Goal: Transaction & Acquisition: Purchase product/service

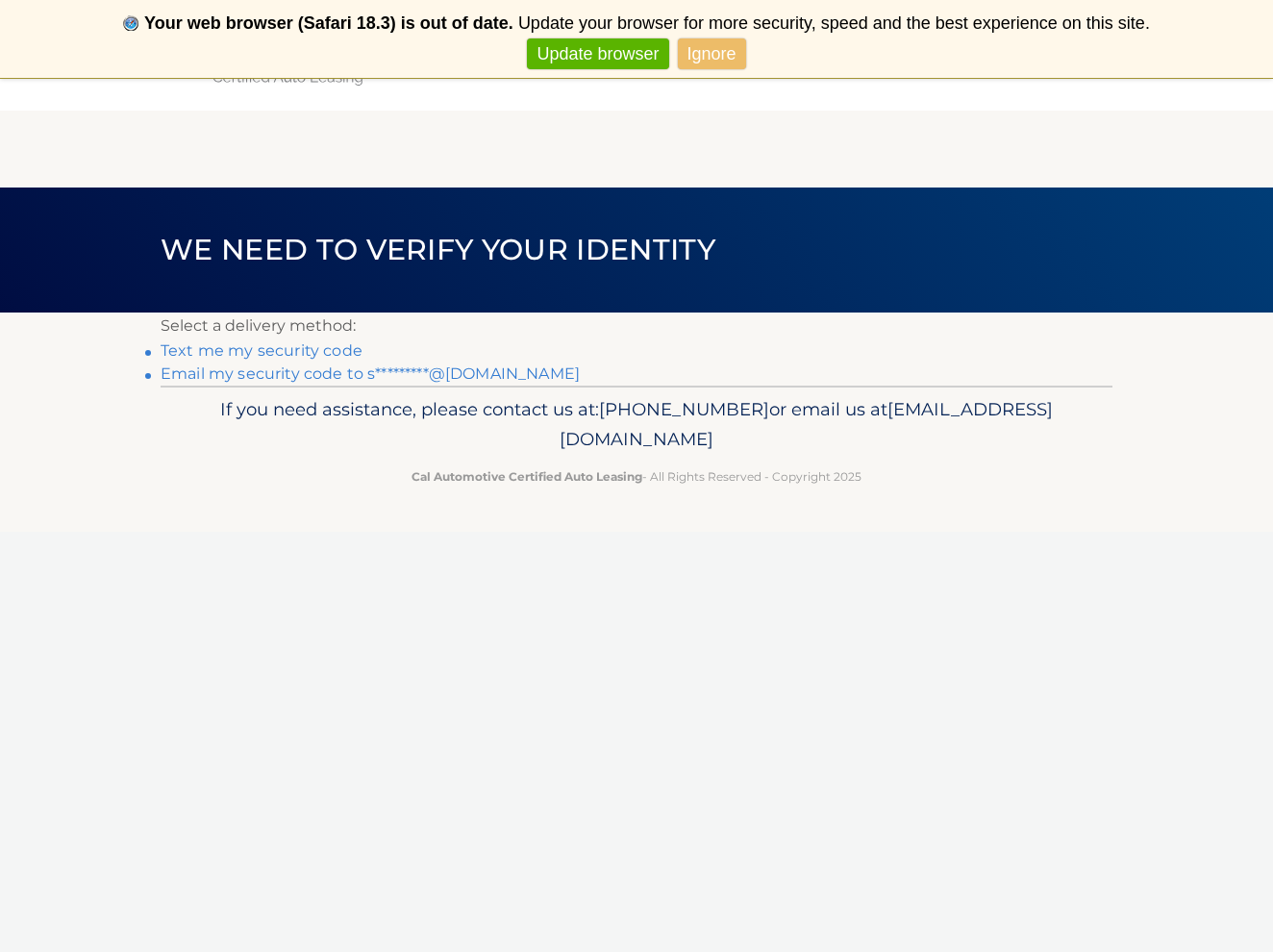
click at [716, 54] on link "Ignore" at bounding box center [711, 54] width 68 height 32
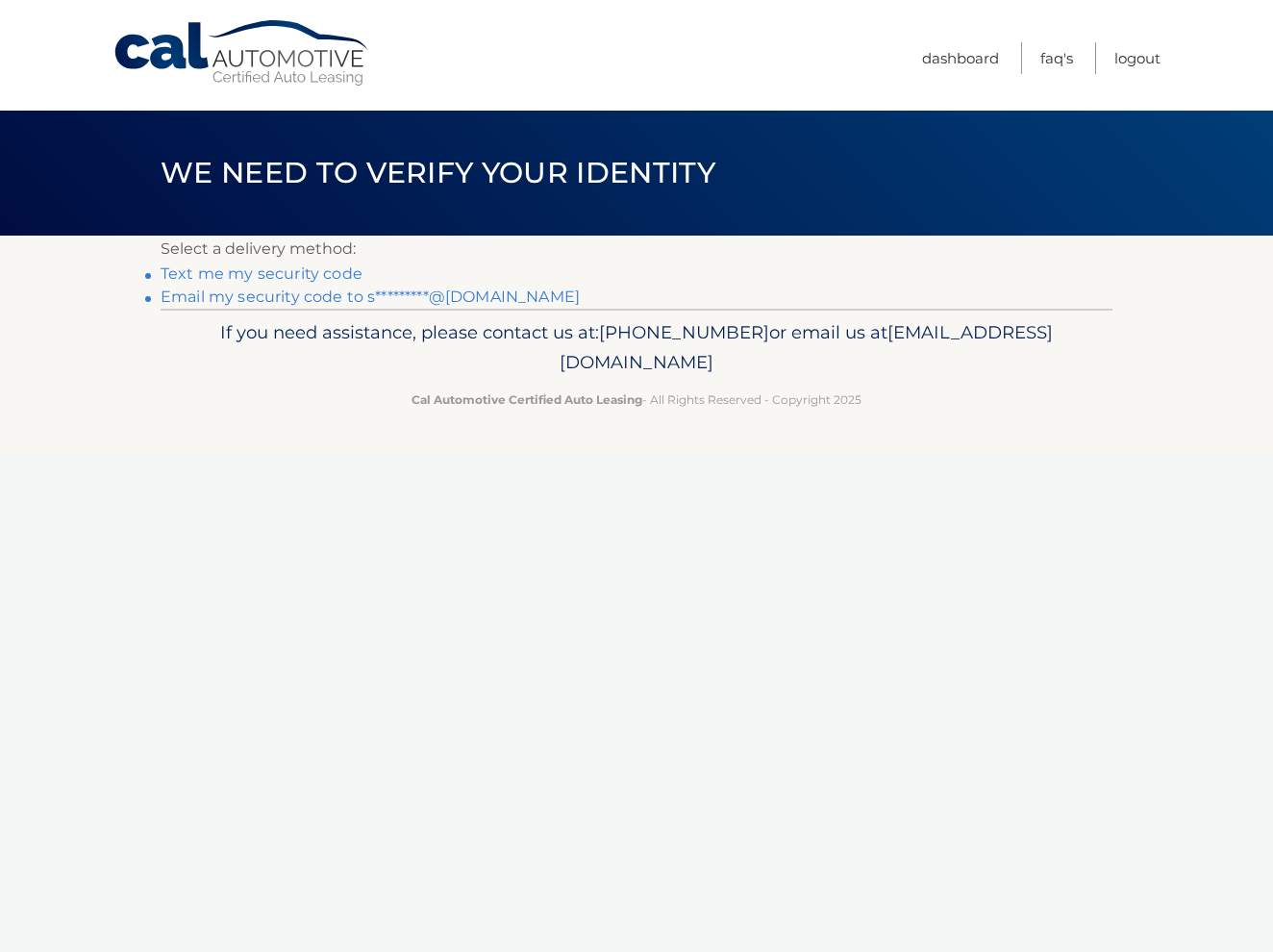
click at [399, 293] on link "Email my security code to s*********@yahoo.com" at bounding box center [370, 296] width 419 height 19
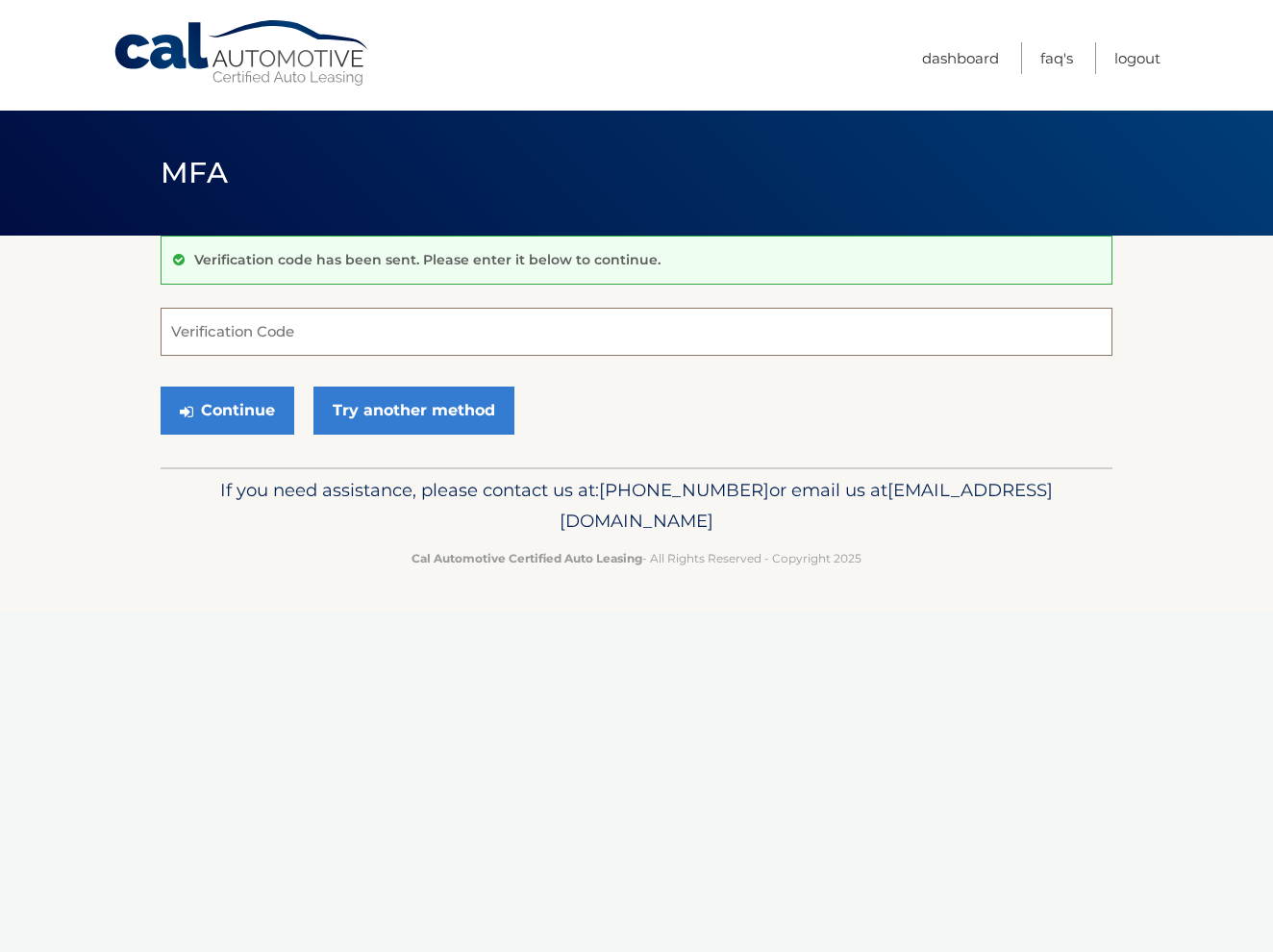
click at [370, 339] on input "Verification Code" at bounding box center [636, 331] width 952 height 48
type input "882102"
click at [201, 400] on button "Continue" at bounding box center [227, 410] width 133 height 48
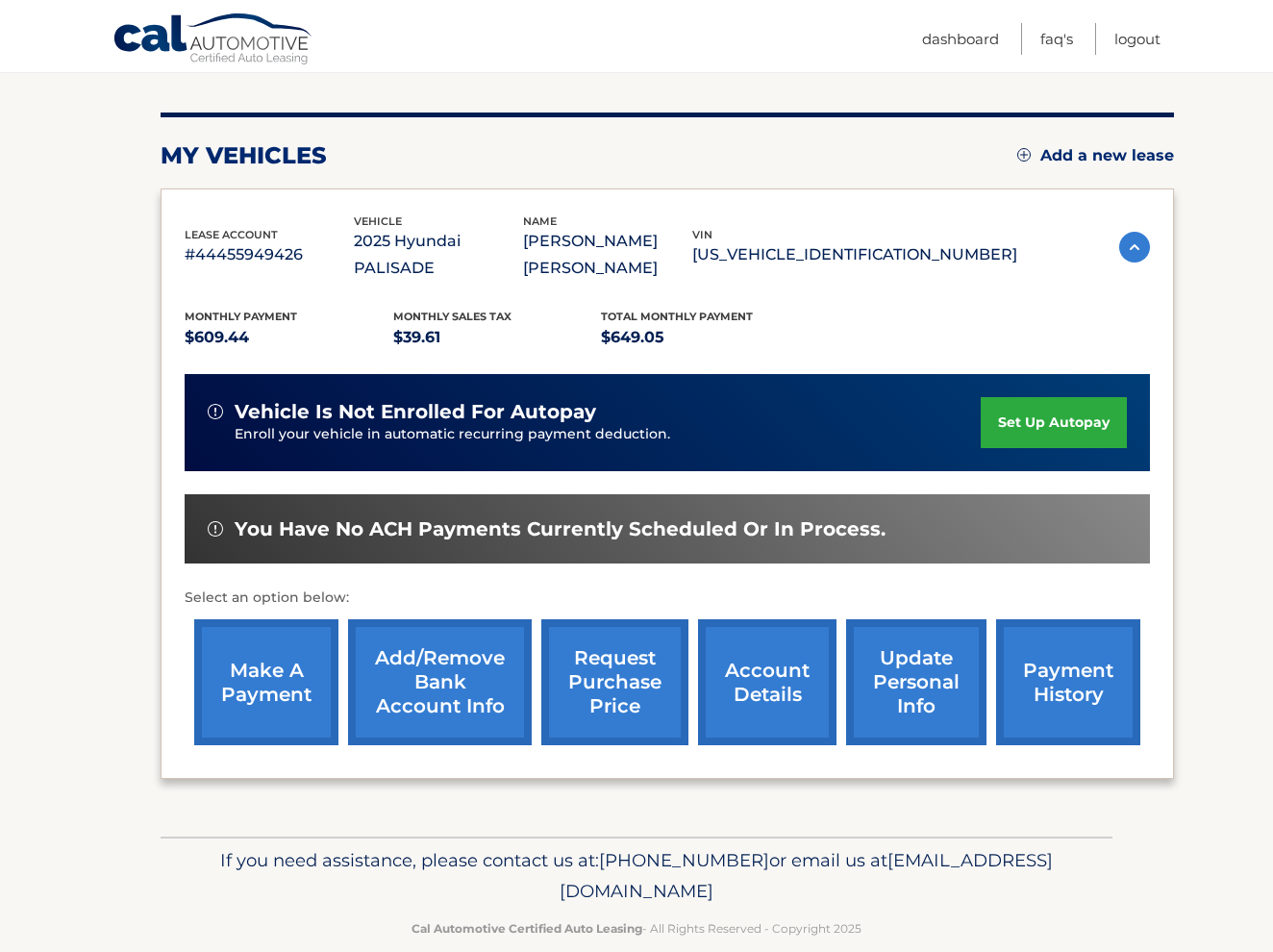
scroll to position [209, 0]
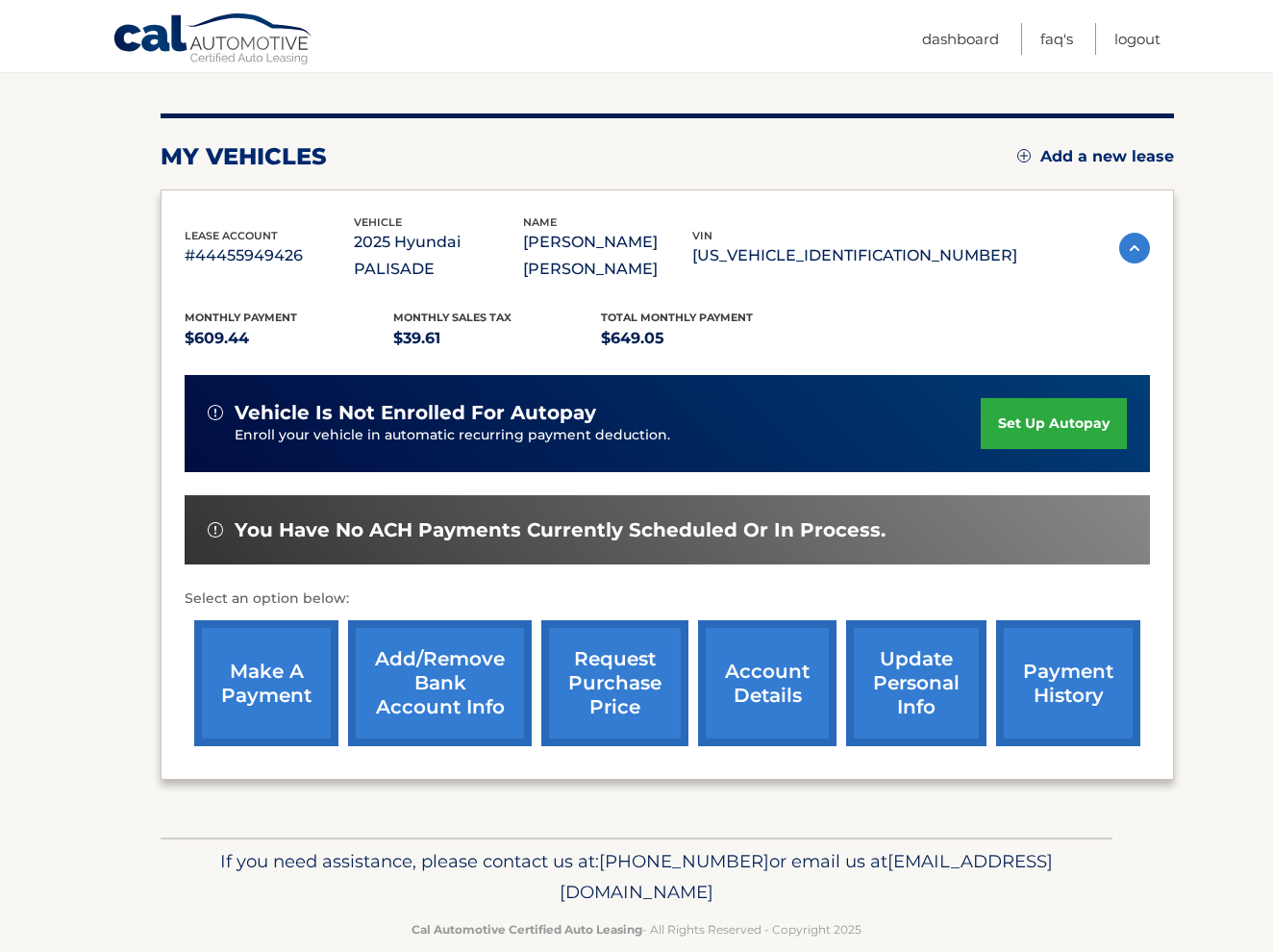
click at [297, 634] on link "make a payment" at bounding box center [266, 684] width 144 height 126
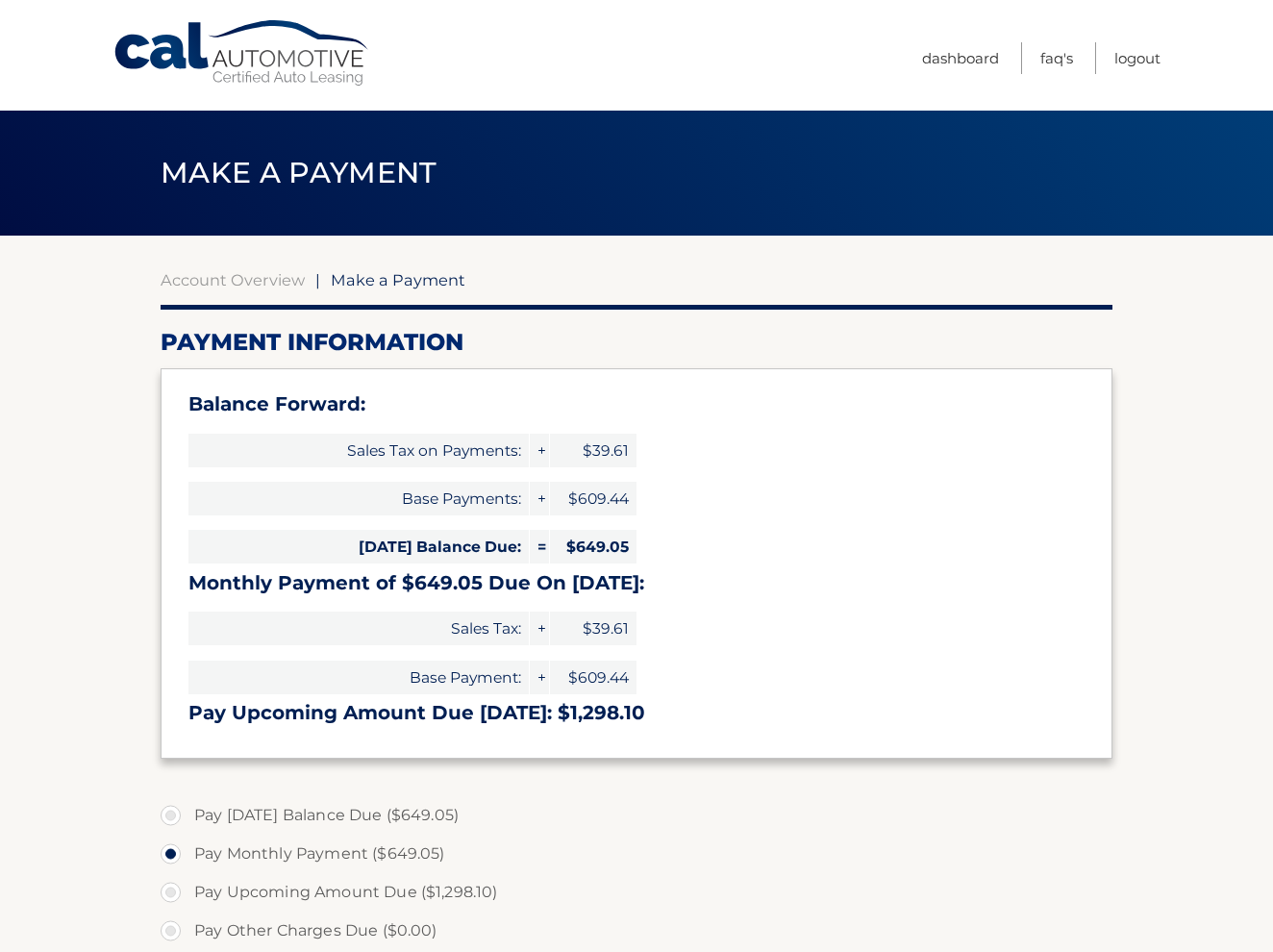
select select "NWU5OTk0MjMtOTQwYy00YWIyLTg2MTctNzMzZGY0MzNjNjdl"
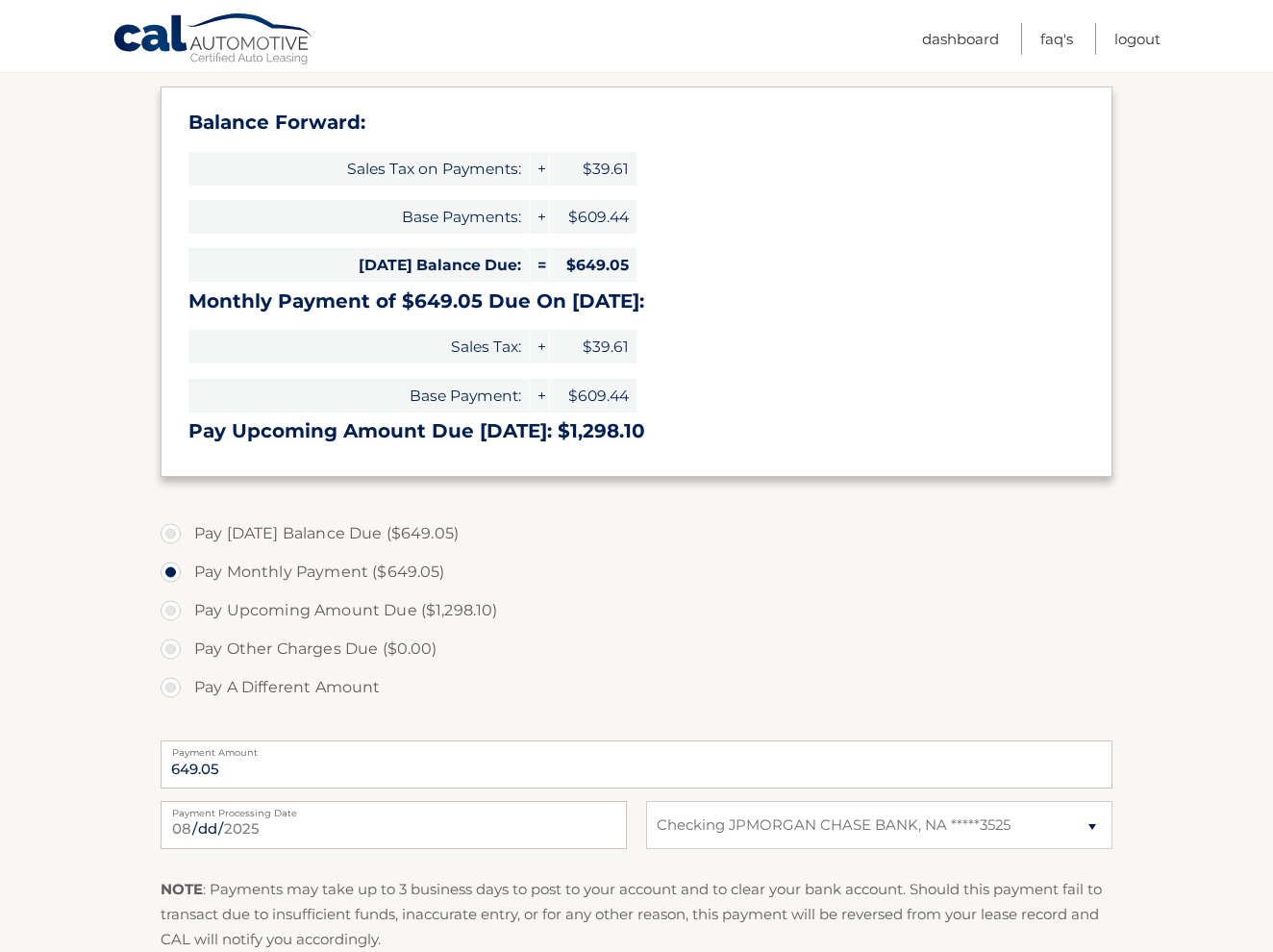
scroll to position [284, 0]
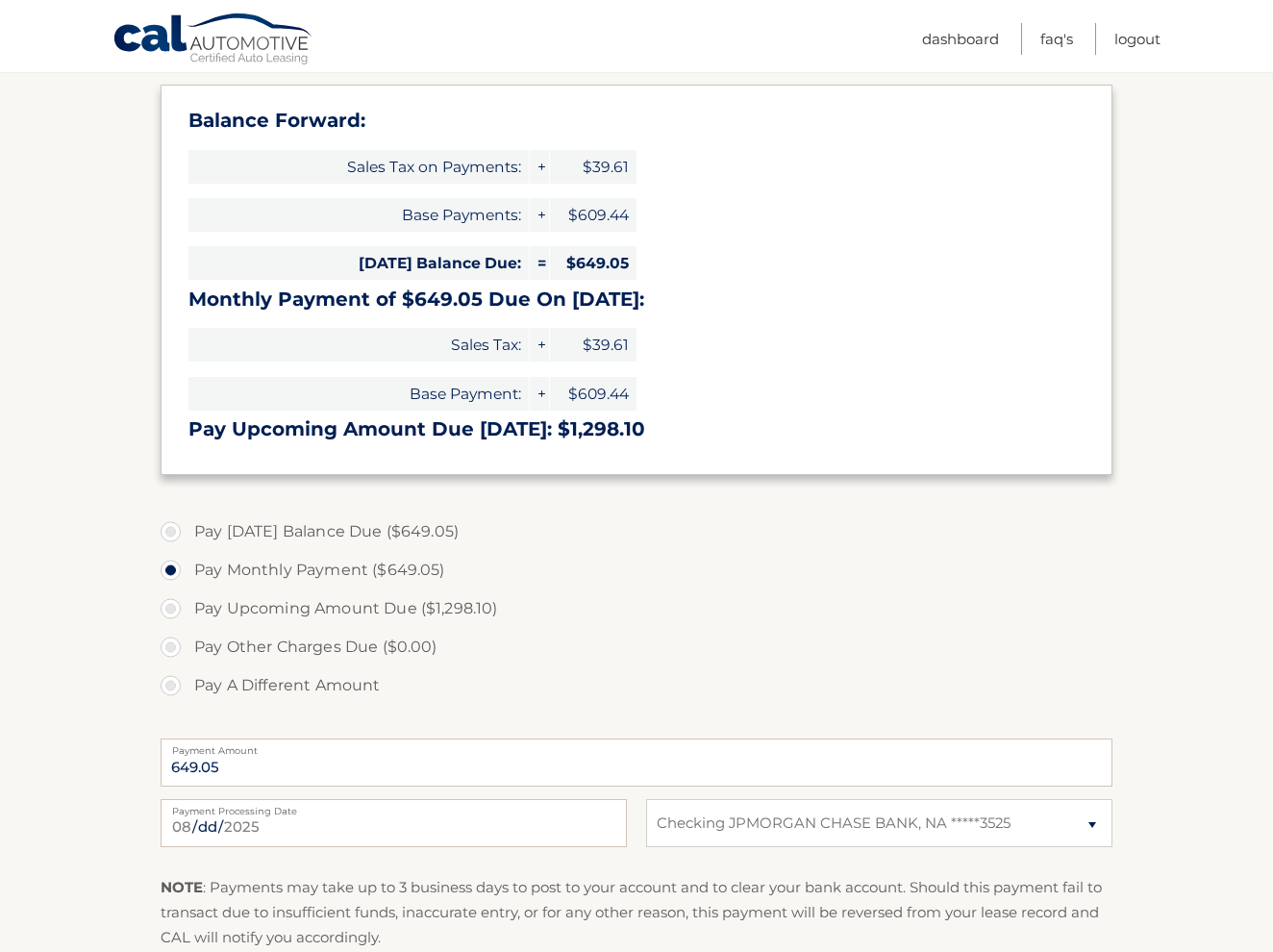
click at [171, 527] on label "Pay Today's Balance Due ($649.05)" at bounding box center [636, 532] width 952 height 38
click at [171, 527] on input "Pay Today's Balance Due ($649.05)" at bounding box center [178, 528] width 19 height 31
radio input "true"
click at [170, 563] on label "Pay Monthly Payment ($649.05)" at bounding box center [636, 569] width 952 height 38
click at [170, 563] on input "Pay Monthly Payment ($649.05)" at bounding box center [178, 565] width 19 height 31
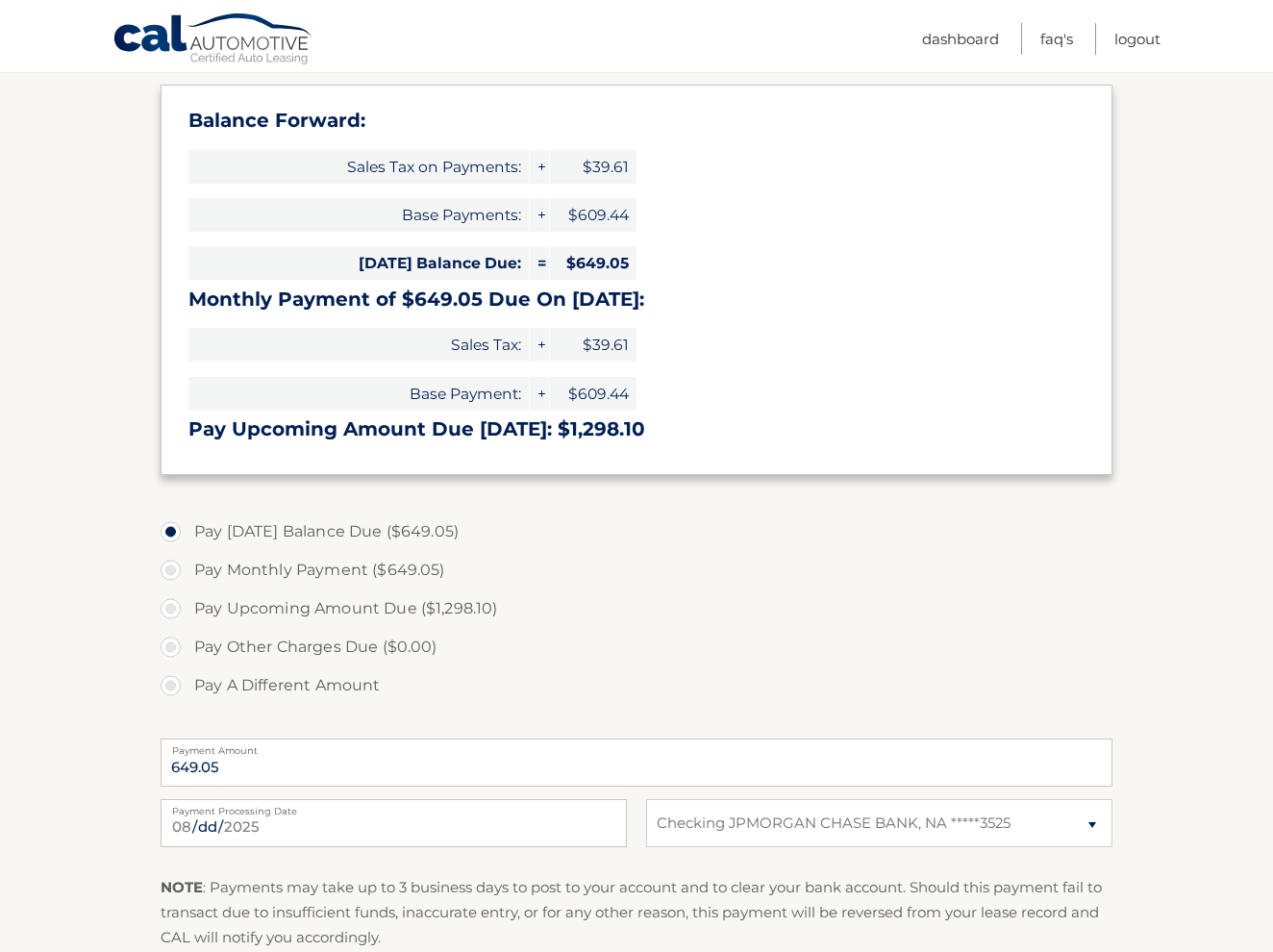
radio input "true"
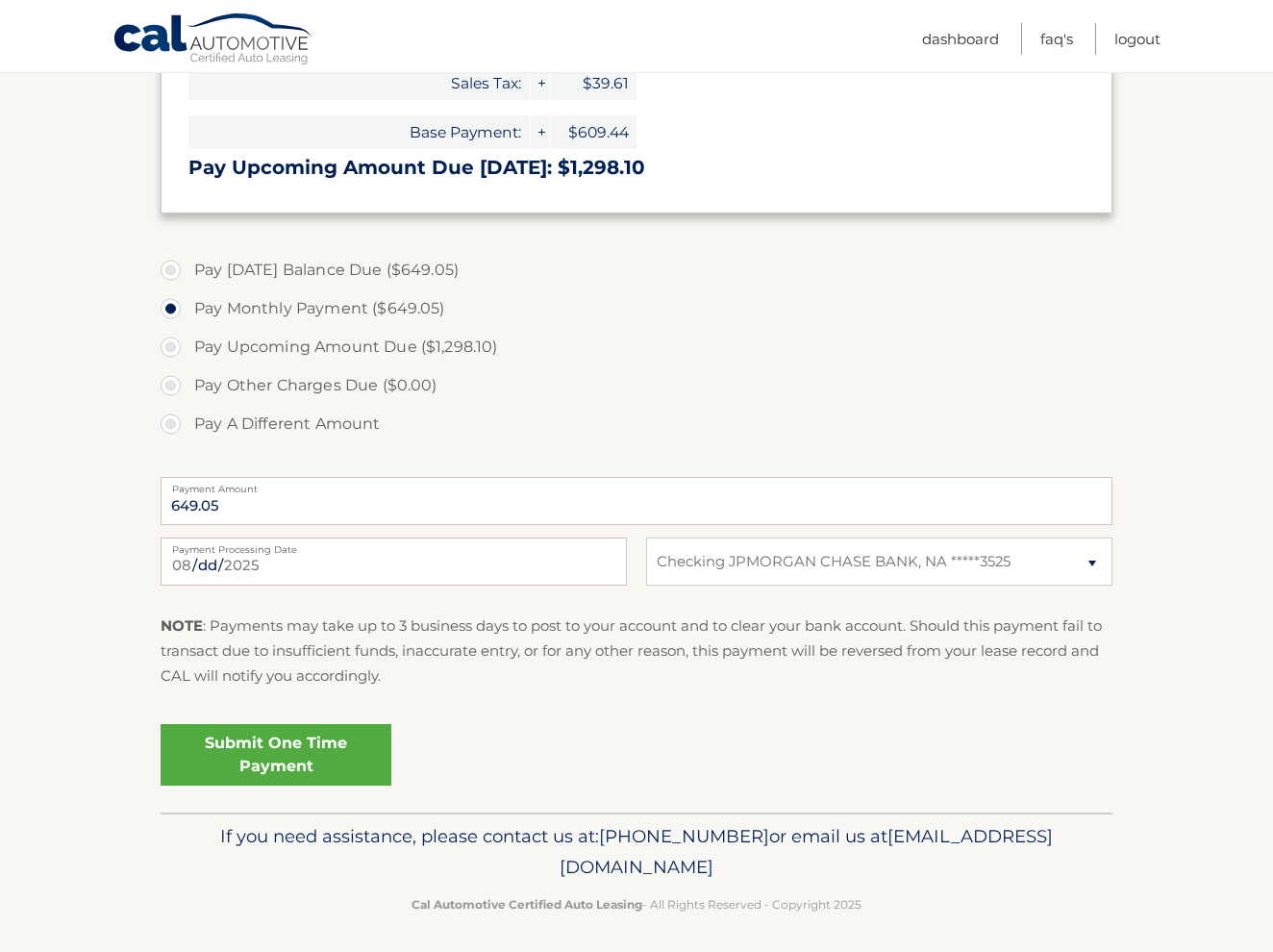
scroll to position [547, 0]
click at [290, 735] on link "Submit One Time Payment" at bounding box center [276, 754] width 231 height 61
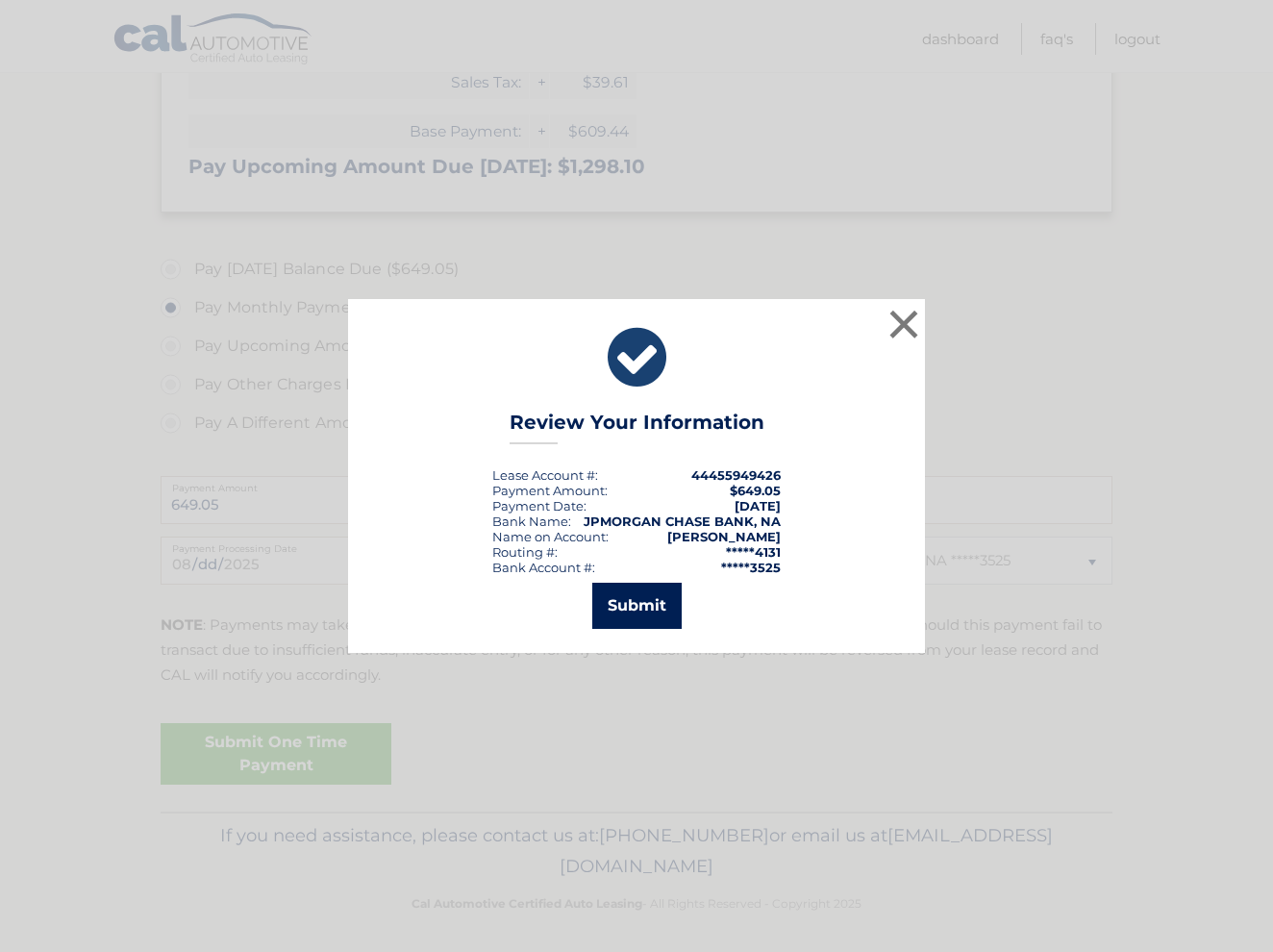
click at [634, 616] on button "Submit" at bounding box center [636, 606] width 90 height 46
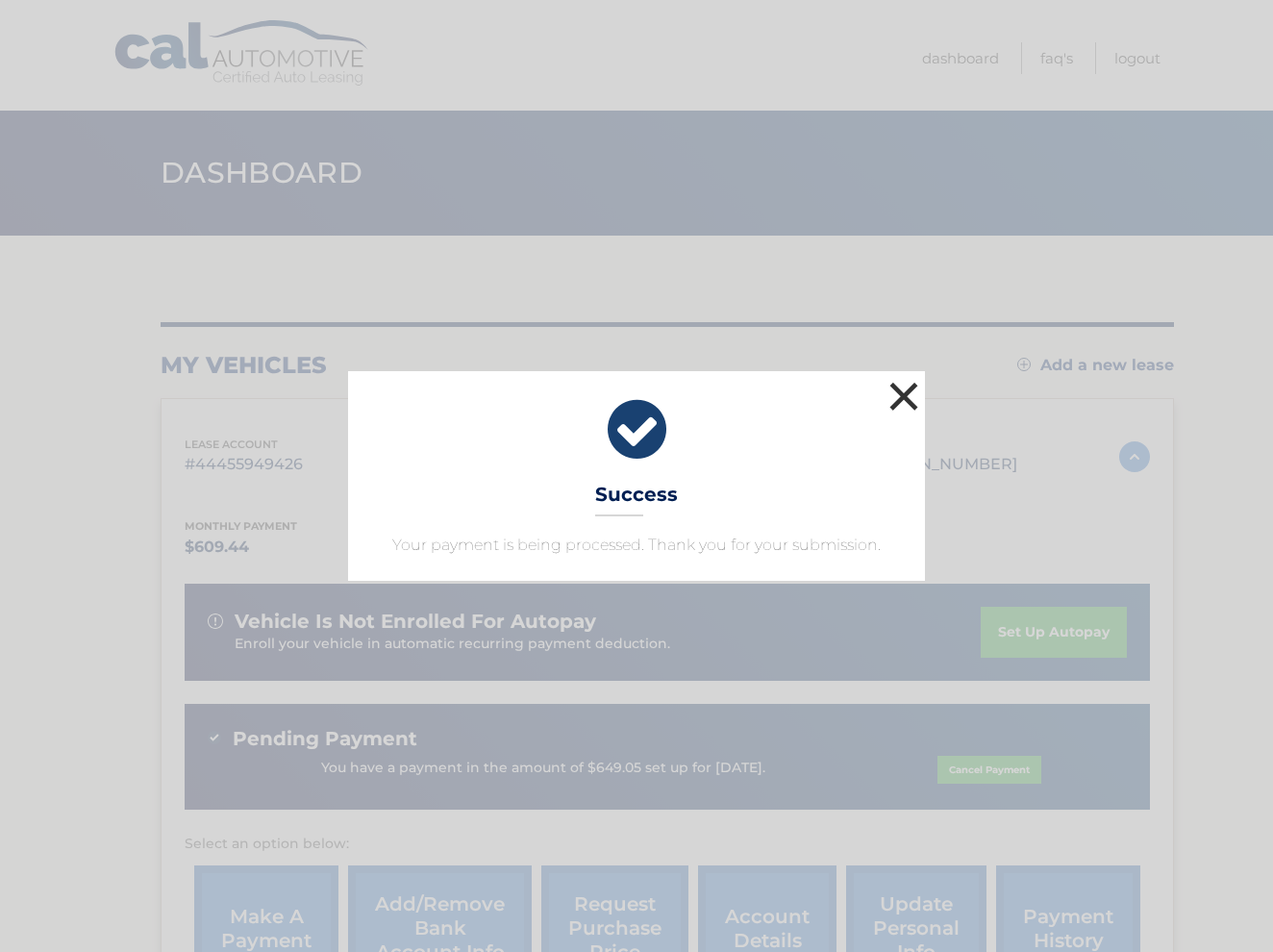
click at [916, 399] on button "×" at bounding box center [904, 396] width 38 height 38
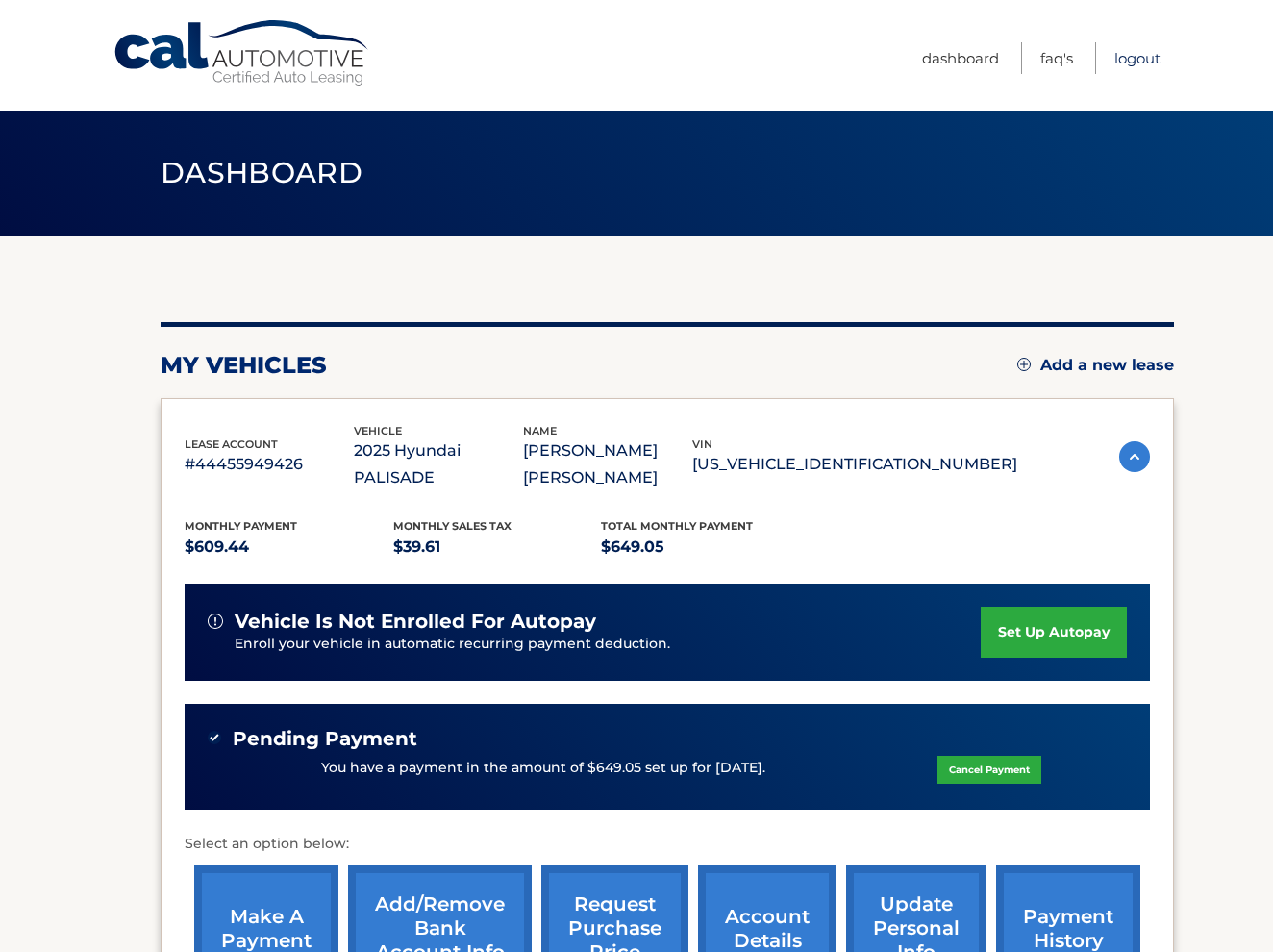
click at [1144, 58] on link "Logout" at bounding box center [1138, 58] width 46 height 32
